Goal: Entertainment & Leisure: Consume media (video, audio)

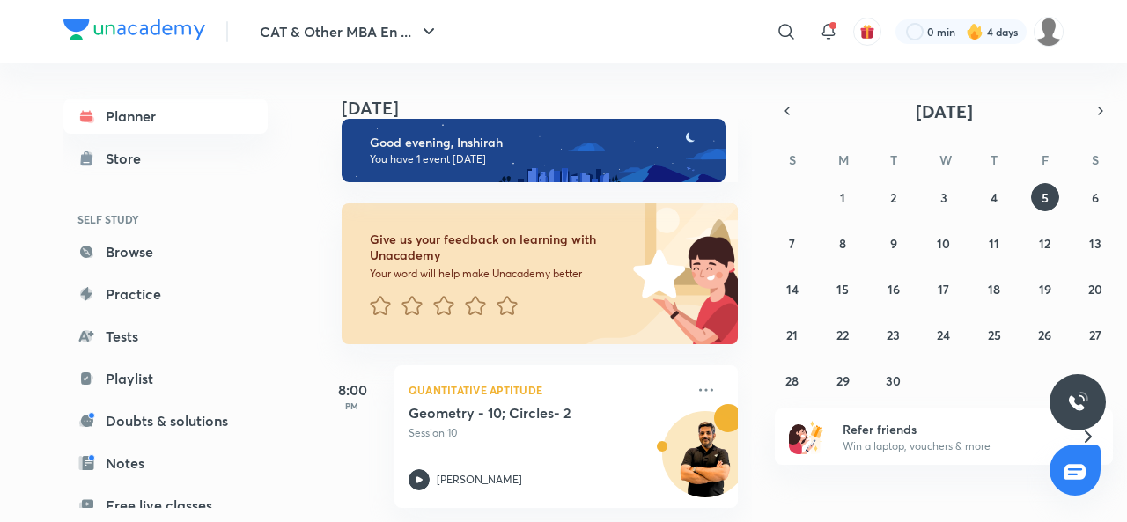
scroll to position [31, 0]
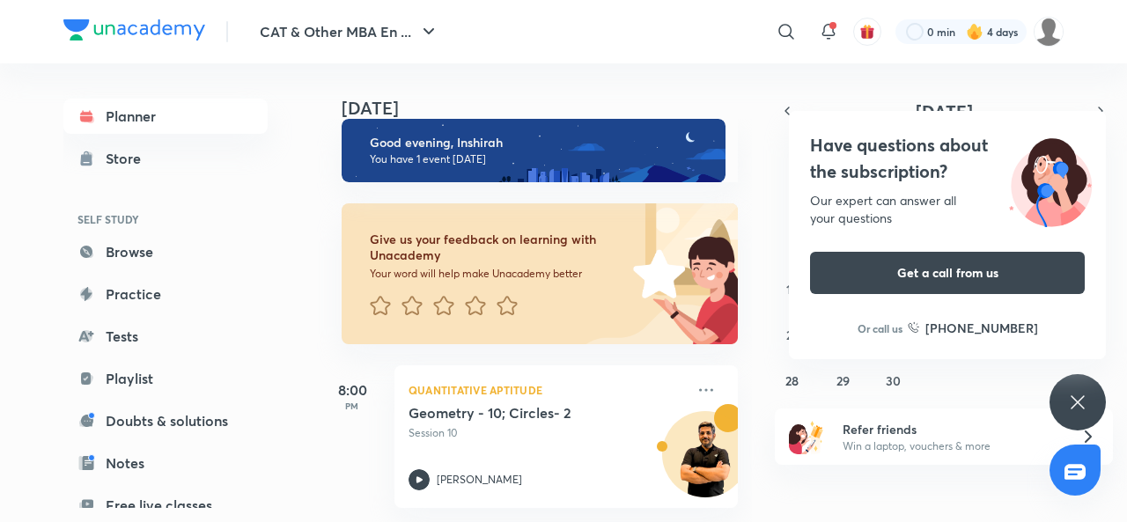
click at [1067, 401] on icon at bounding box center [1077, 402] width 21 height 21
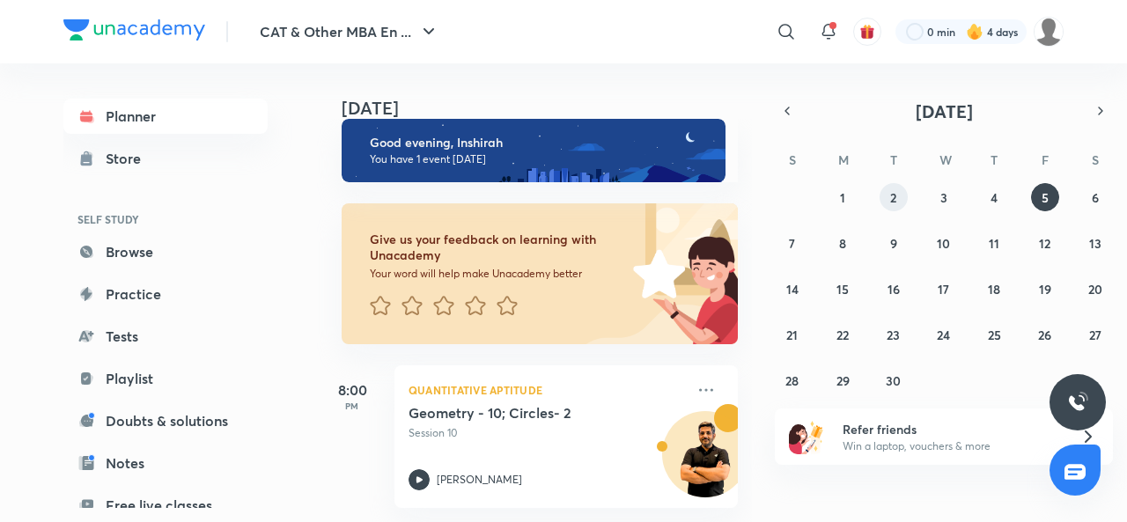
click at [895, 203] on abbr "2" at bounding box center [893, 197] width 6 height 17
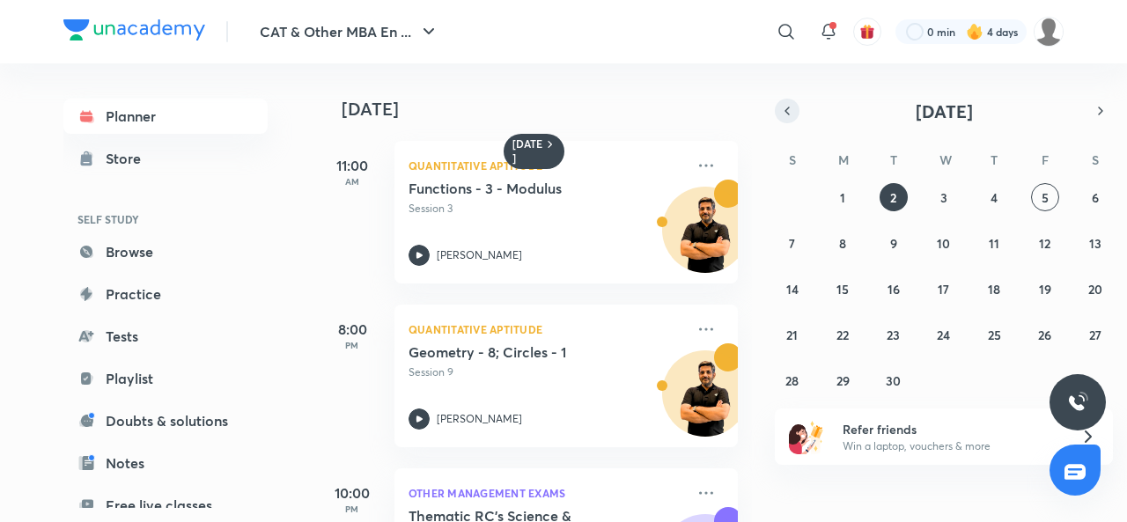
click at [782, 101] on button "button" at bounding box center [787, 111] width 25 height 25
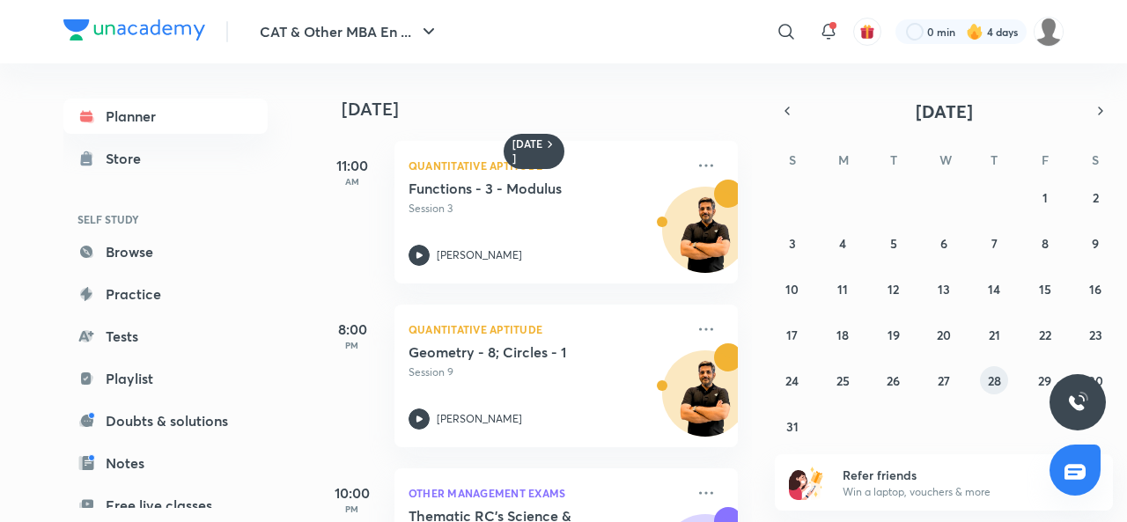
click at [997, 374] on abbr "28" at bounding box center [994, 381] width 13 height 17
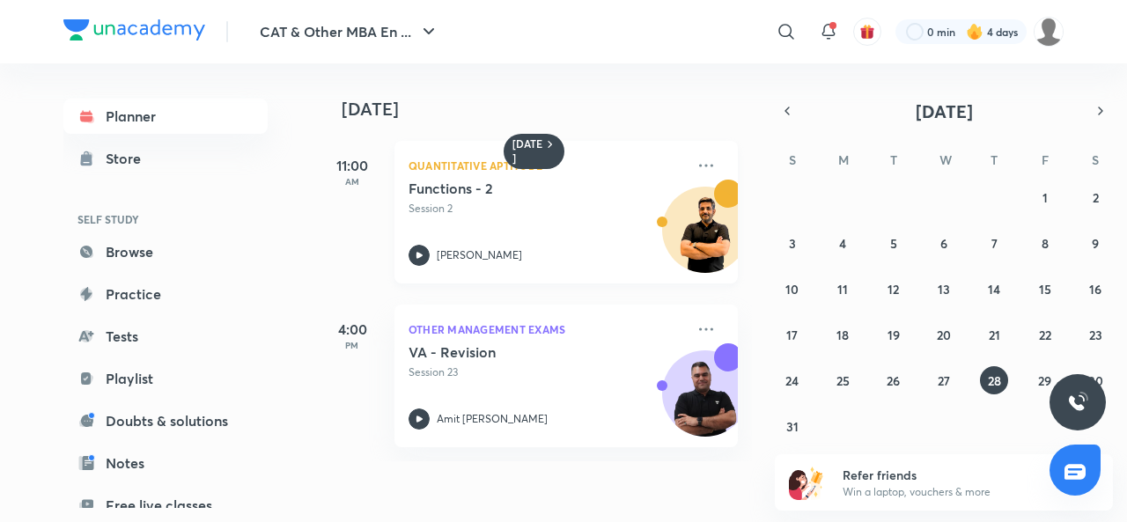
click at [420, 262] on icon at bounding box center [419, 255] width 21 height 21
